Goal: Transaction & Acquisition: Purchase product/service

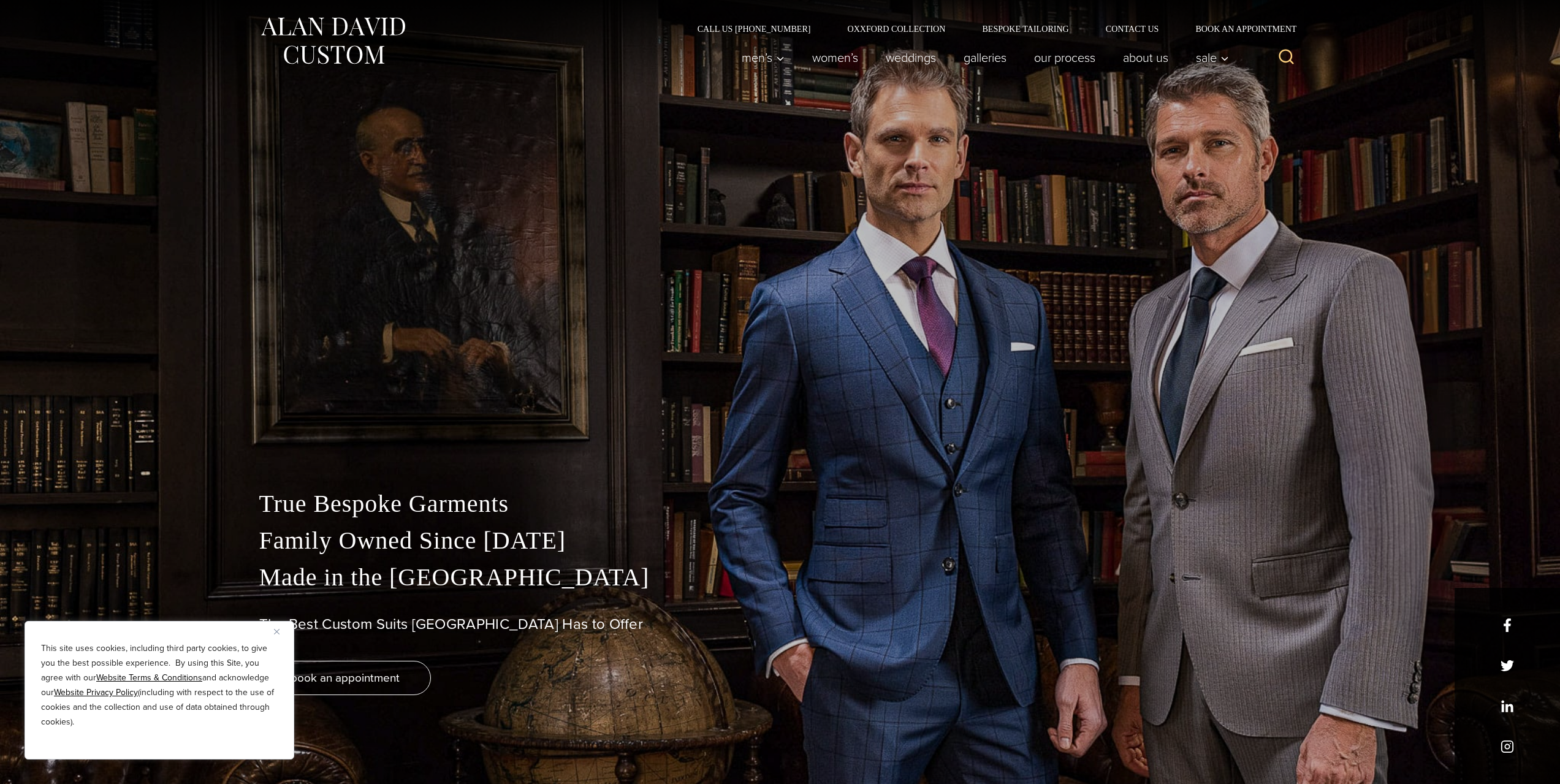
click at [279, 630] on img "Close" at bounding box center [276, 631] width 6 height 6
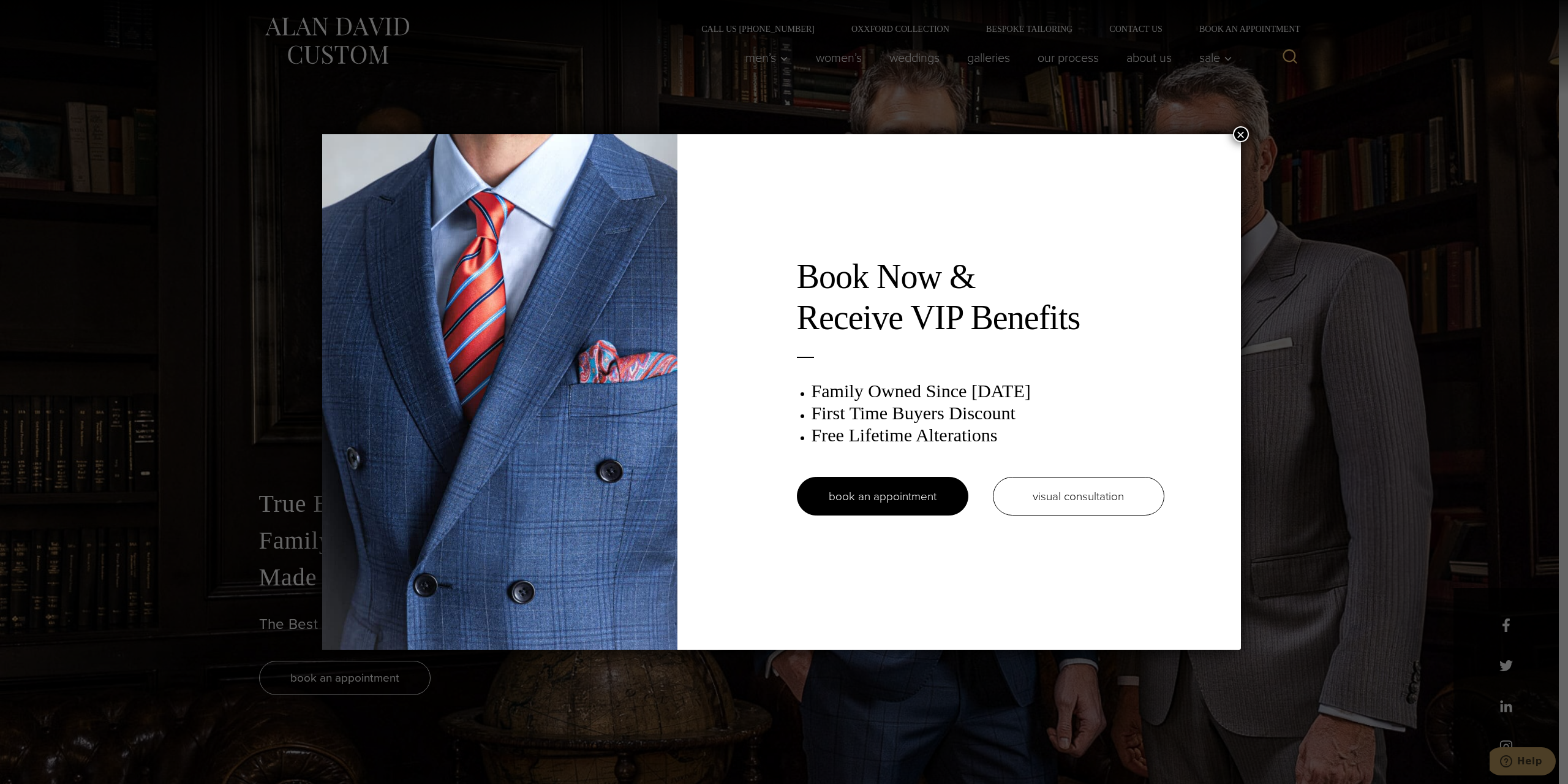
click at [1248, 135] on button "×" at bounding box center [1240, 133] width 16 height 16
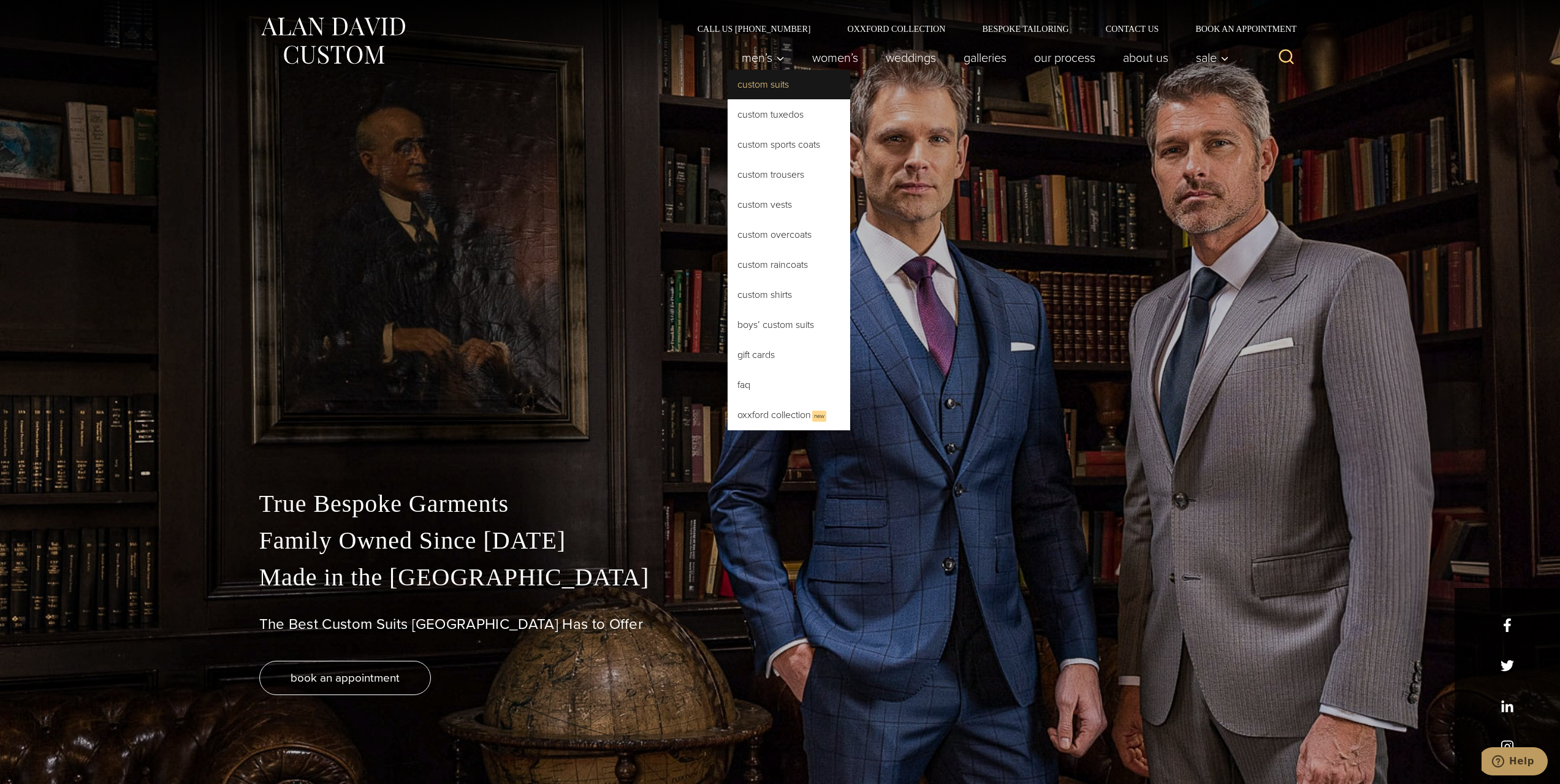
click at [775, 89] on link "Custom Suits" at bounding box center [788, 84] width 123 height 30
